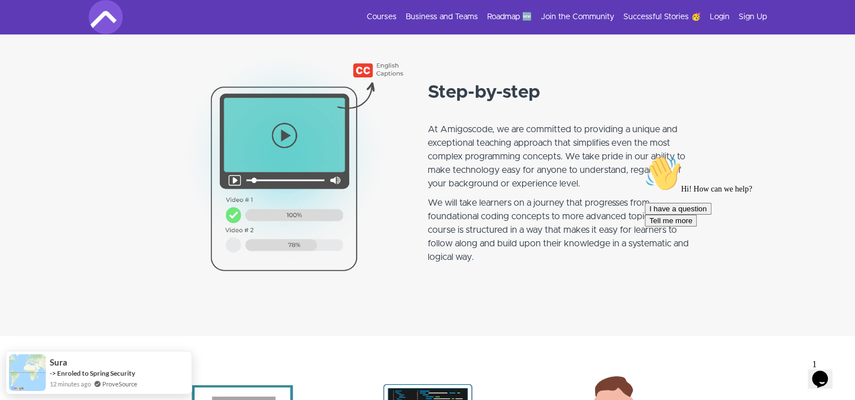
scroll to position [678, 0]
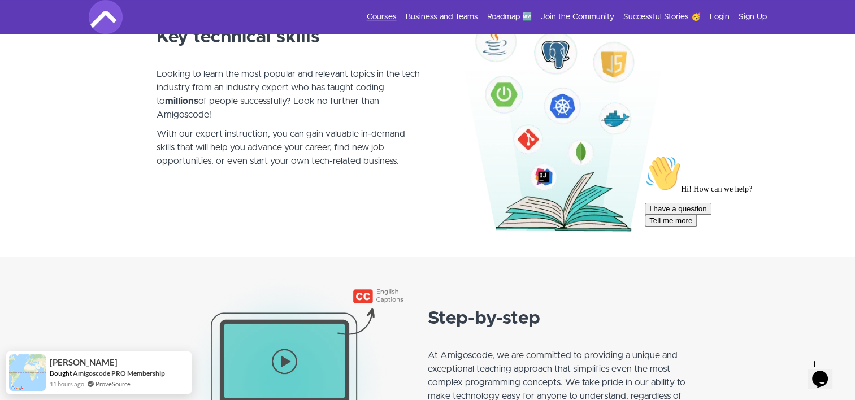
click at [380, 19] on link "Courses" at bounding box center [382, 16] width 30 height 11
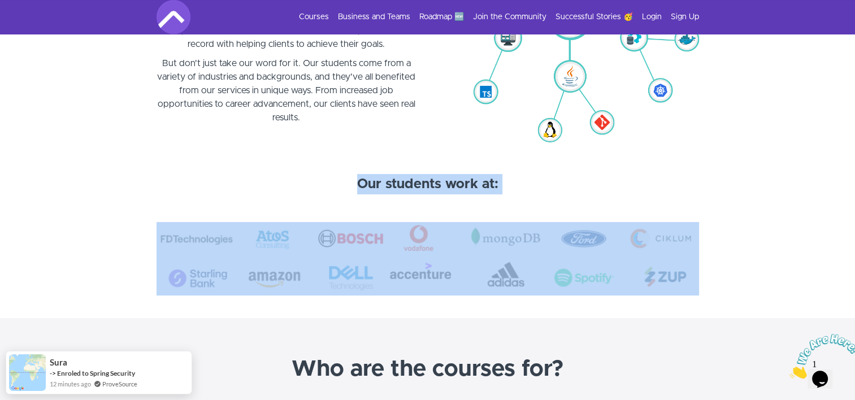
drag, startPoint x: 357, startPoint y: 183, endPoint x: 682, endPoint y: 255, distance: 333.0
click at [433, 245] on img at bounding box center [428, 258] width 542 height 73
click at [496, 267] on img at bounding box center [428, 258] width 542 height 73
click at [748, 285] on section at bounding box center [427, 258] width 855 height 119
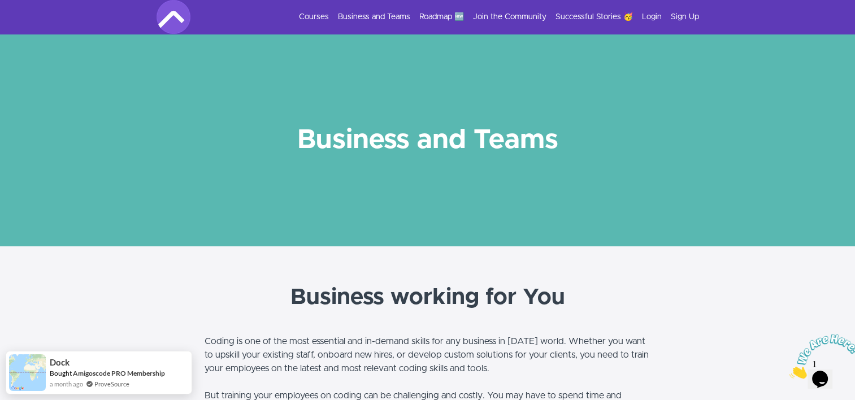
scroll to position [226, 0]
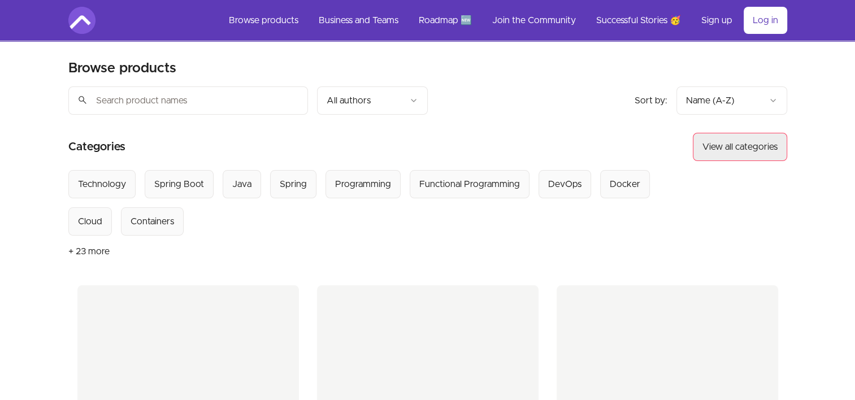
click at [745, 144] on button "View all categories" at bounding box center [740, 147] width 94 height 28
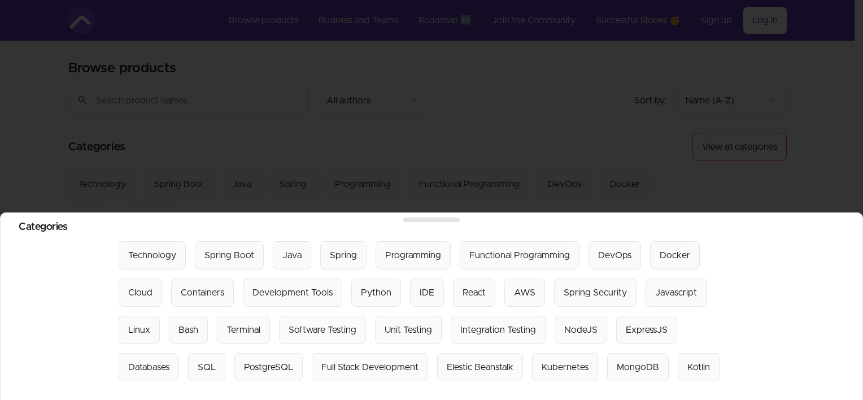
click at [704, 165] on div at bounding box center [431, 200] width 863 height 400
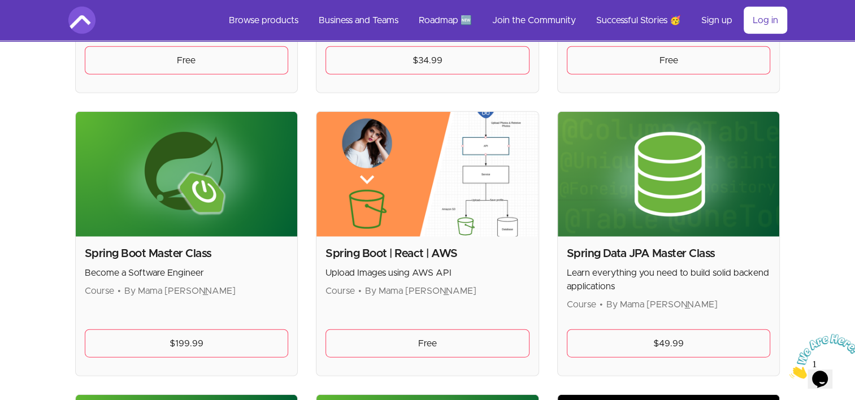
scroll to position [2486, 0]
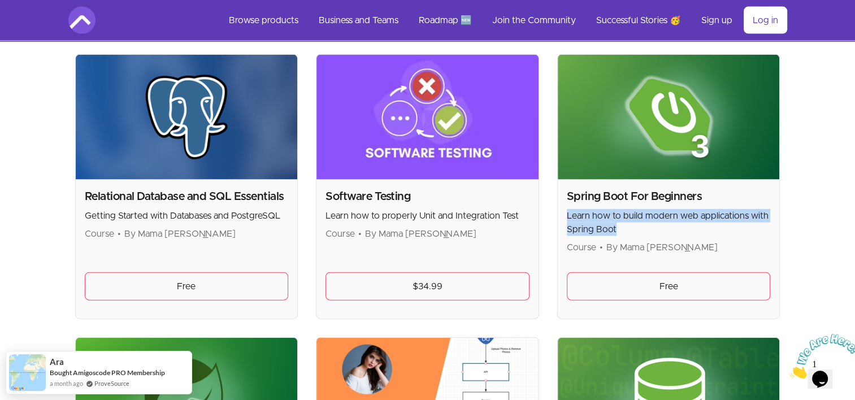
drag, startPoint x: 565, startPoint y: 212, endPoint x: 615, endPoint y: 225, distance: 51.9
click at [615, 225] on div "Spring Boot For Beginners Learn how to build modern web applications with Sprin…" at bounding box center [669, 249] width 222 height 139
drag, startPoint x: 615, startPoint y: 225, endPoint x: 584, endPoint y: 219, distance: 31.6
click at [584, 219] on p "Learn how to build modern web applications with Spring Boot" at bounding box center [669, 222] width 204 height 27
click at [584, 214] on p "Learn how to build modern web applications with Spring Boot" at bounding box center [669, 222] width 204 height 27
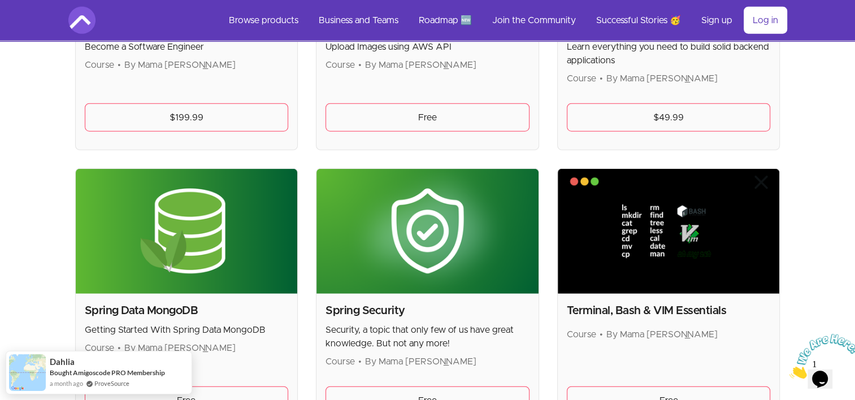
scroll to position [2712, 0]
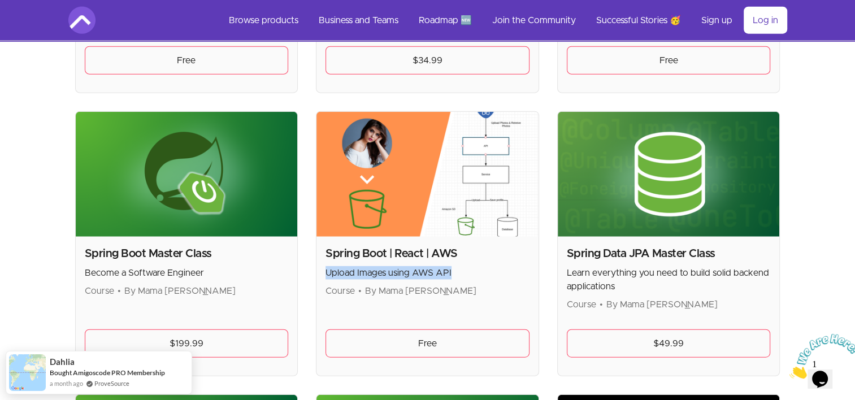
drag, startPoint x: 327, startPoint y: 269, endPoint x: 454, endPoint y: 269, distance: 127.7
click at [454, 269] on p "Upload Images using AWS API" at bounding box center [427, 273] width 204 height 14
drag, startPoint x: 454, startPoint y: 269, endPoint x: 381, endPoint y: 267, distance: 73.5
click at [381, 267] on p "Upload Images using AWS API" at bounding box center [427, 273] width 204 height 14
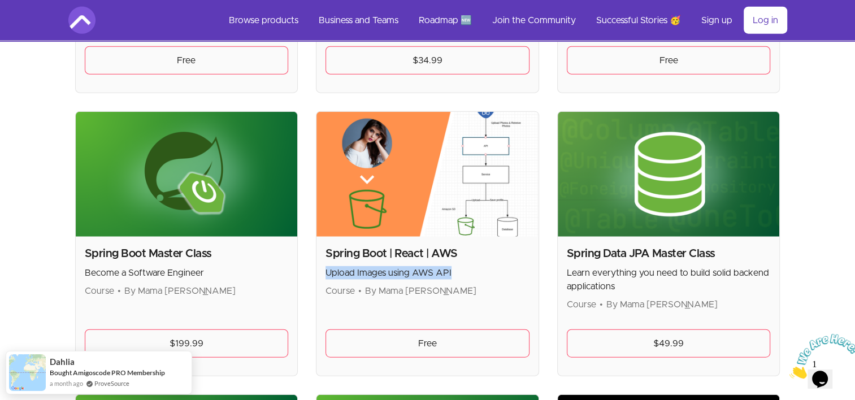
drag, startPoint x: 459, startPoint y: 271, endPoint x: 312, endPoint y: 271, distance: 146.4
drag, startPoint x: 312, startPoint y: 271, endPoint x: 402, endPoint y: 270, distance: 89.3
click at [402, 270] on p "Upload Images using AWS API" at bounding box center [427, 273] width 204 height 14
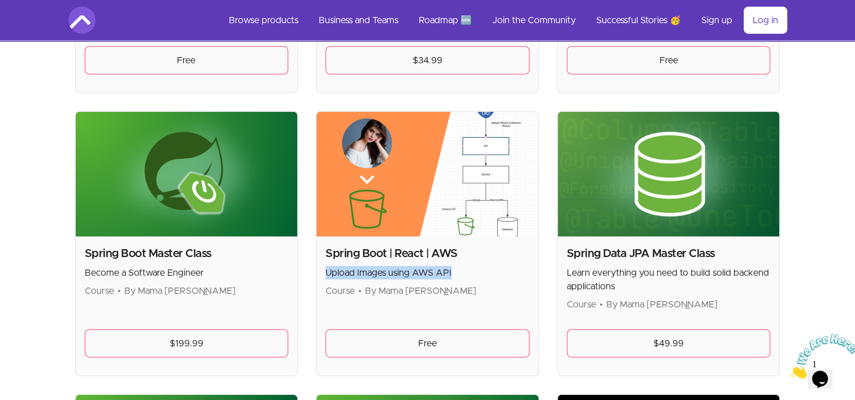
click at [409, 267] on p "Upload Images using AWS API" at bounding box center [427, 273] width 204 height 14
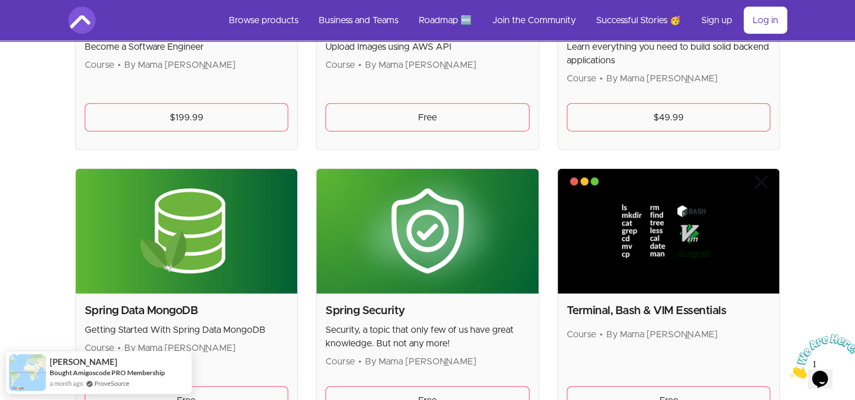
scroll to position [3144, 0]
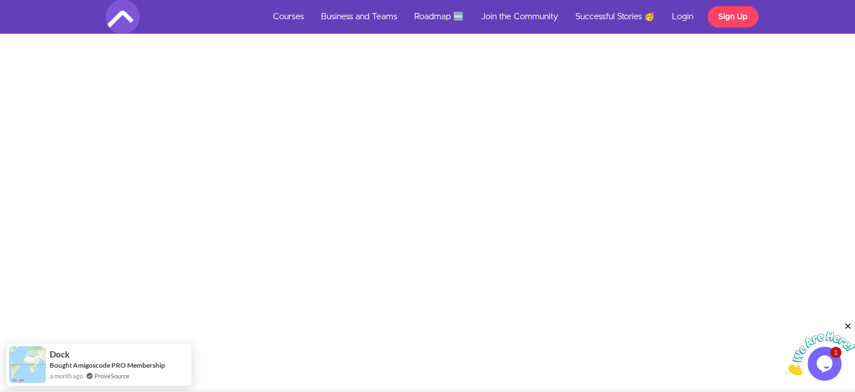
scroll to position [2400, 0]
click at [737, 240] on div at bounding box center [428, 203] width 872 height 318
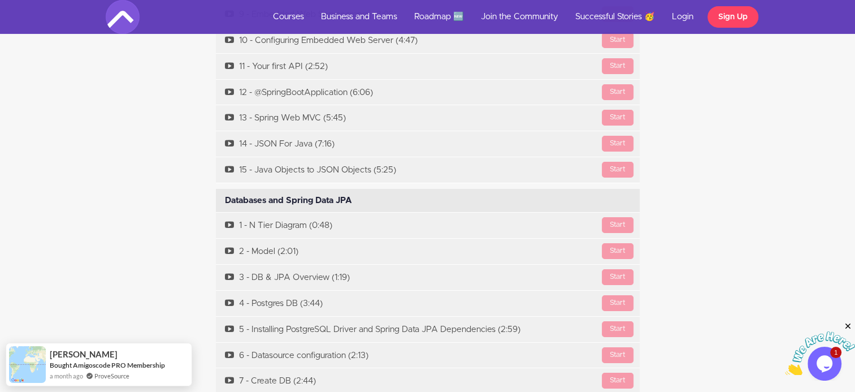
scroll to position [4209, 0]
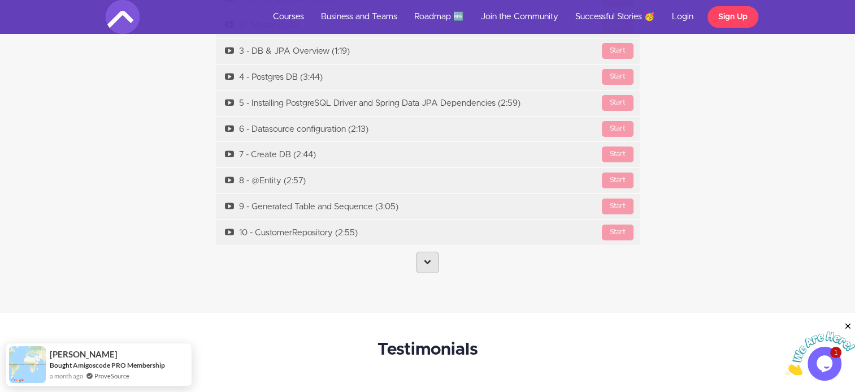
click at [433, 258] on link at bounding box center [427, 261] width 22 height 21
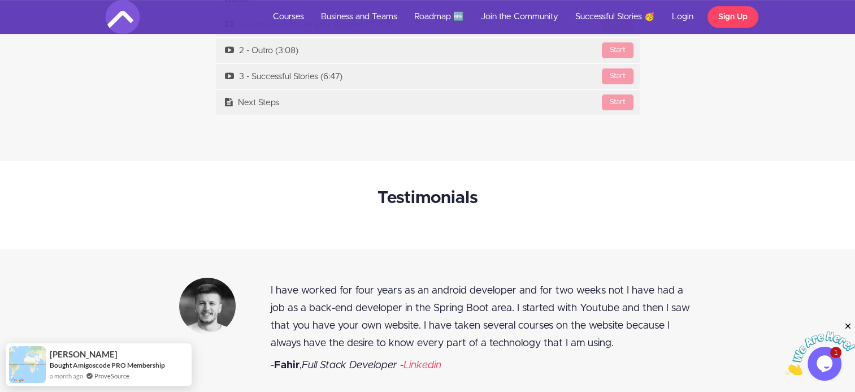
scroll to position [4435, 0]
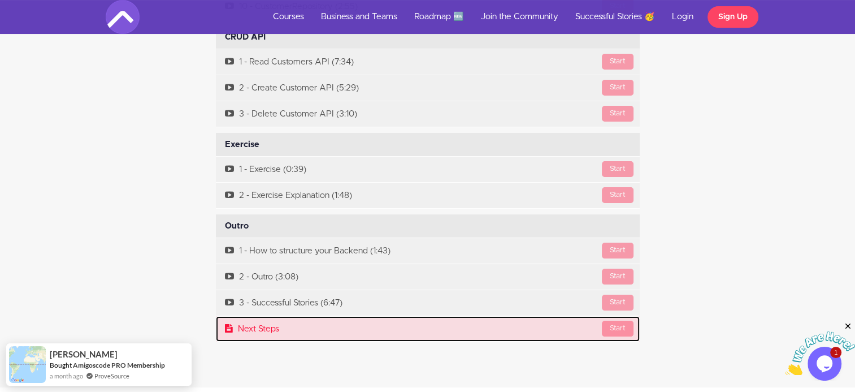
click at [267, 326] on link "Start Next Steps" at bounding box center [428, 328] width 424 height 25
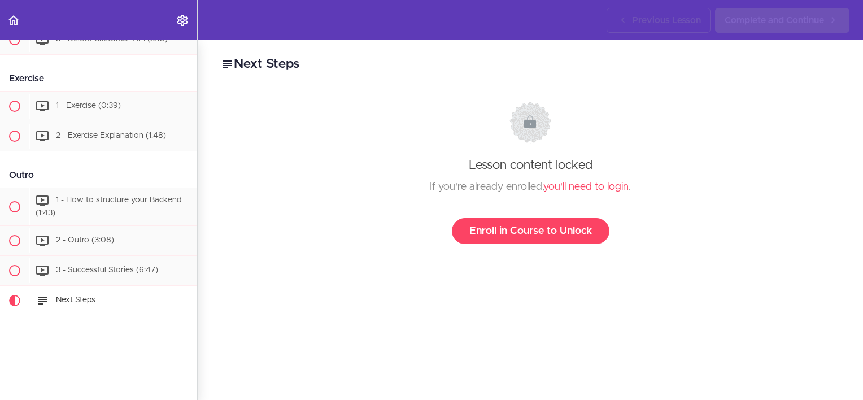
scroll to position [1164, 0]
